Goal: Navigation & Orientation: Find specific page/section

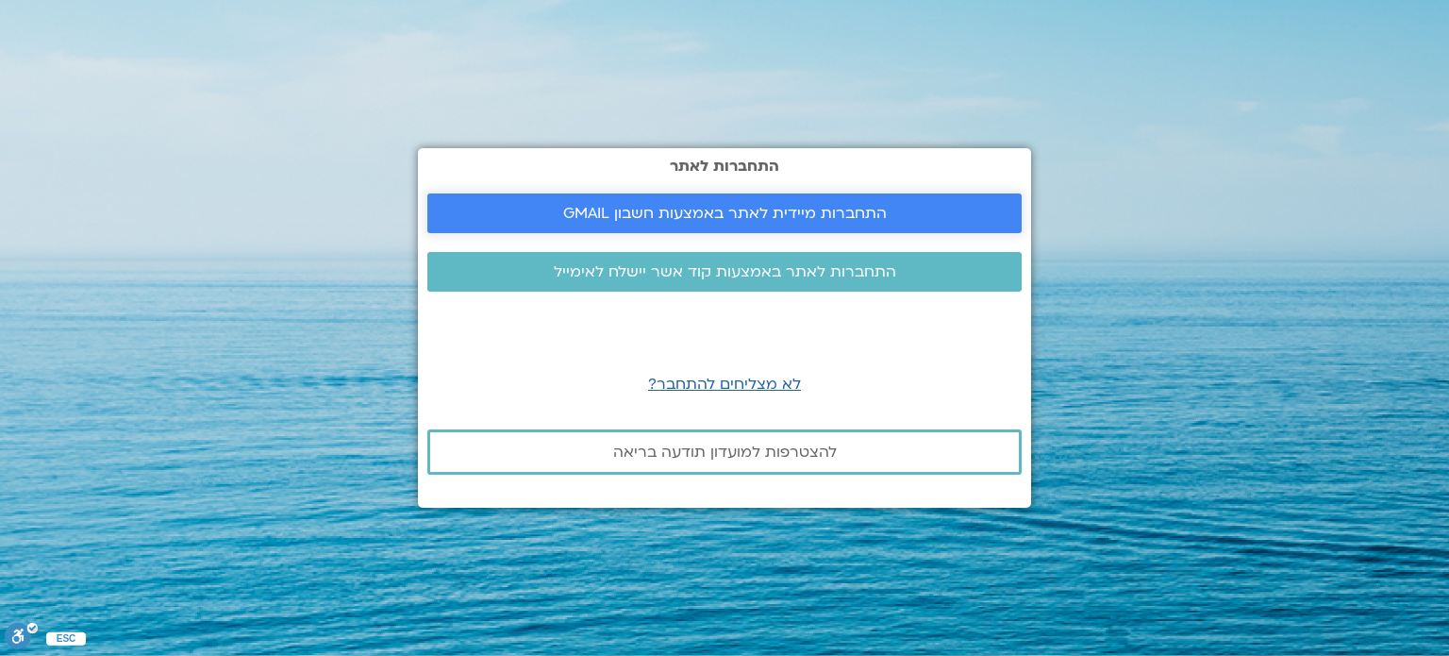
click at [719, 220] on span "התחברות מיידית לאתר באמצעות חשבון GMAIL" at bounding box center [725, 213] width 324 height 17
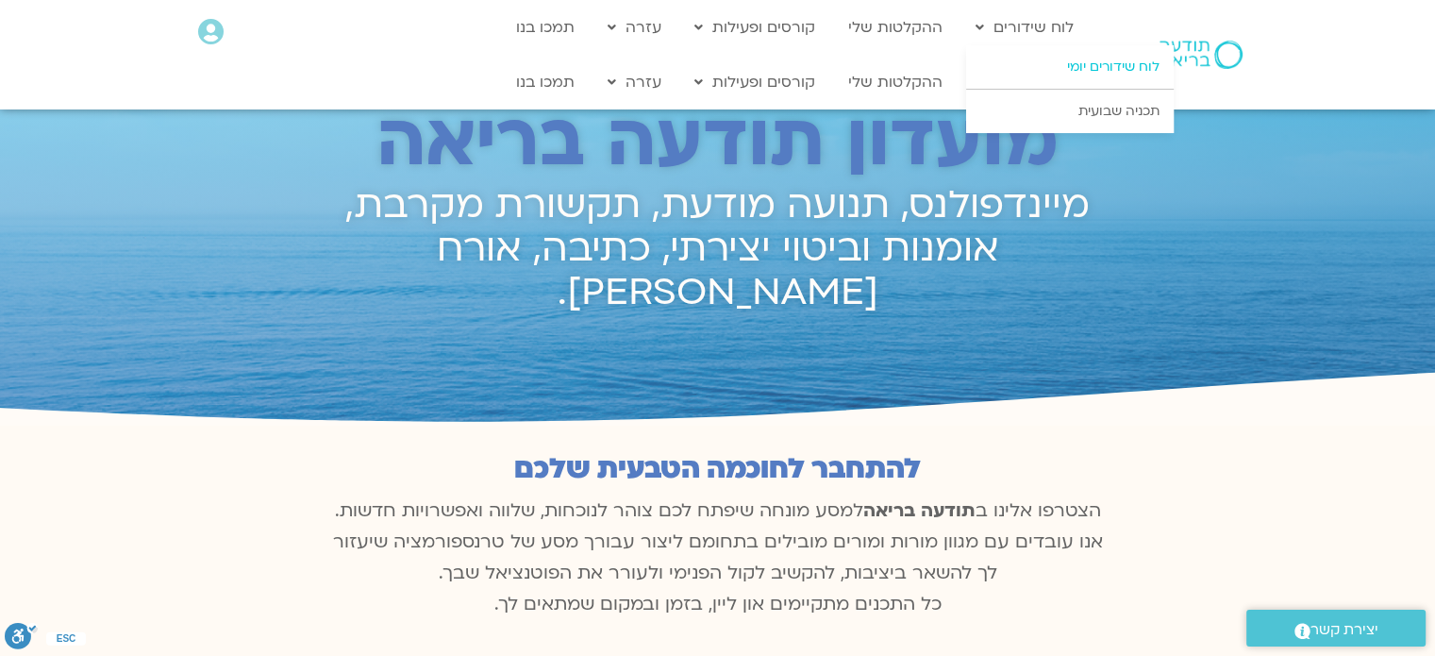
click at [1042, 72] on link "לוח שידורים יומי" at bounding box center [1070, 66] width 208 height 43
